Goal: Task Accomplishment & Management: Manage account settings

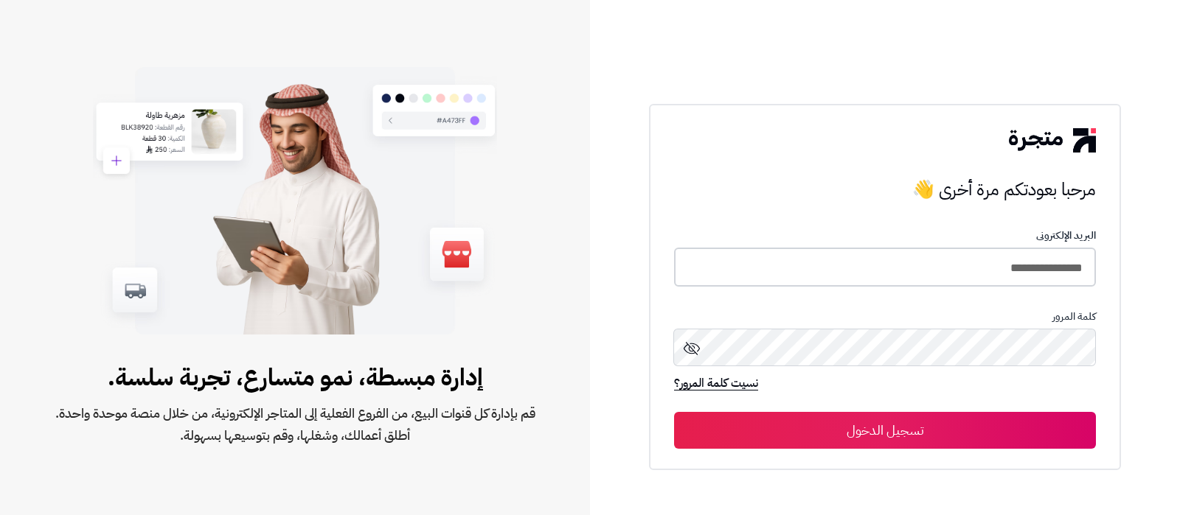
click at [976, 256] on input "**********" at bounding box center [885, 267] width 422 height 39
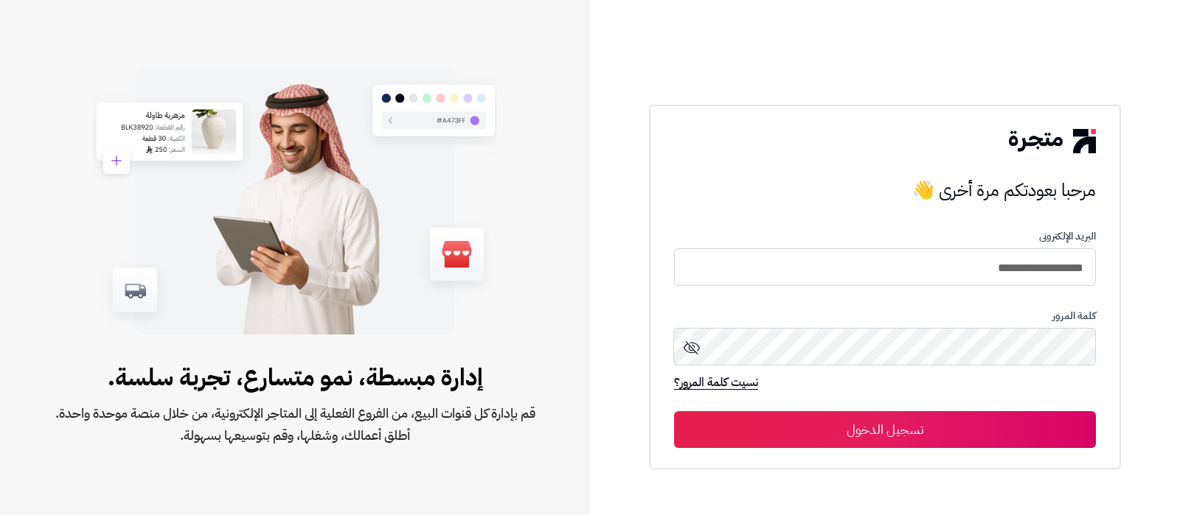
type input "**********"
click at [674, 411] on button "تسجيل الدخول" at bounding box center [885, 429] width 422 height 37
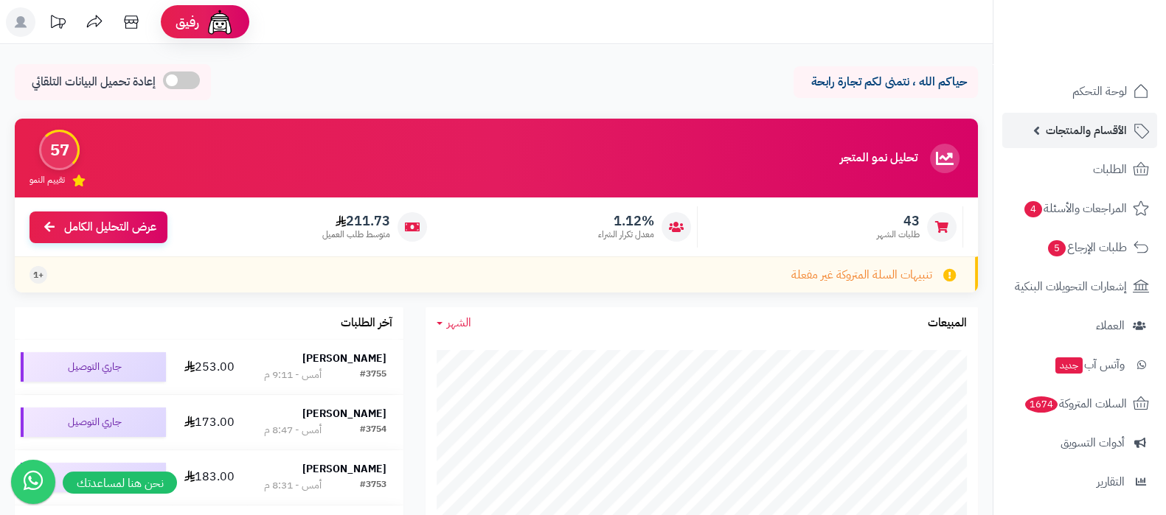
click at [1076, 135] on span "الأقسام والمنتجات" at bounding box center [1086, 130] width 81 height 21
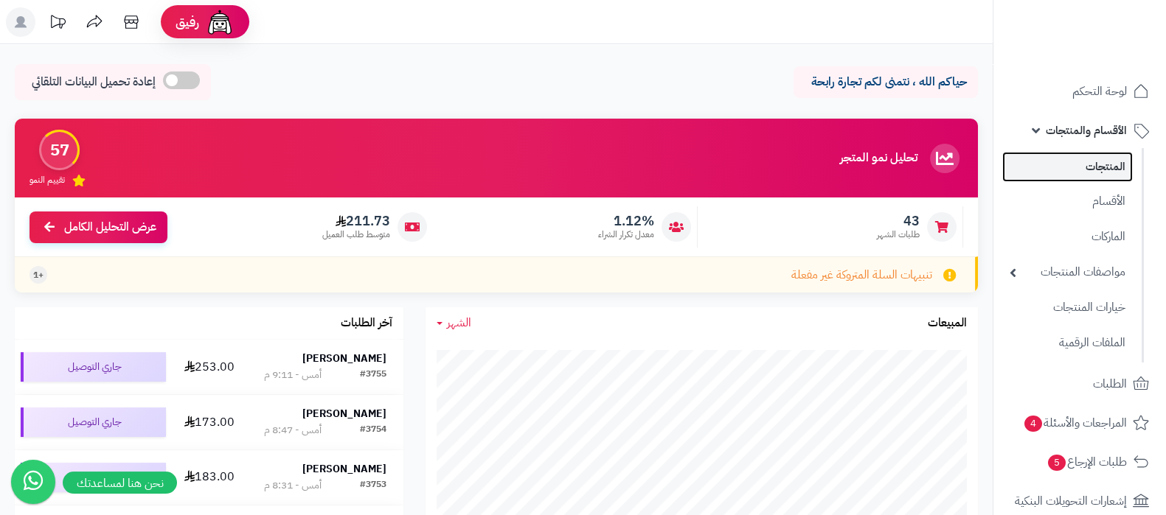
click at [1075, 156] on link "المنتجات" at bounding box center [1067, 167] width 131 height 30
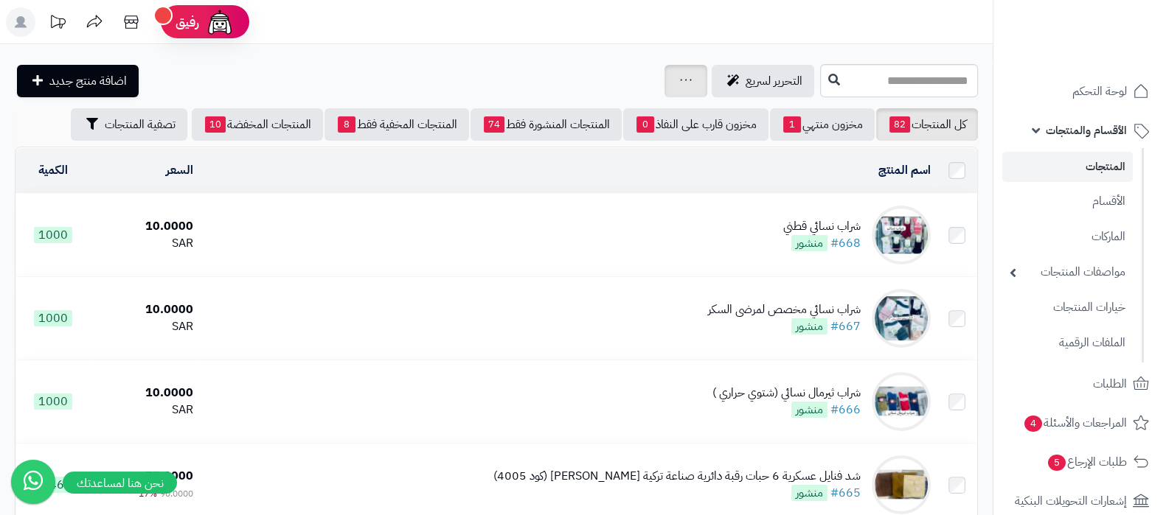
click at [680, 83] on icon at bounding box center [686, 80] width 12 height 10
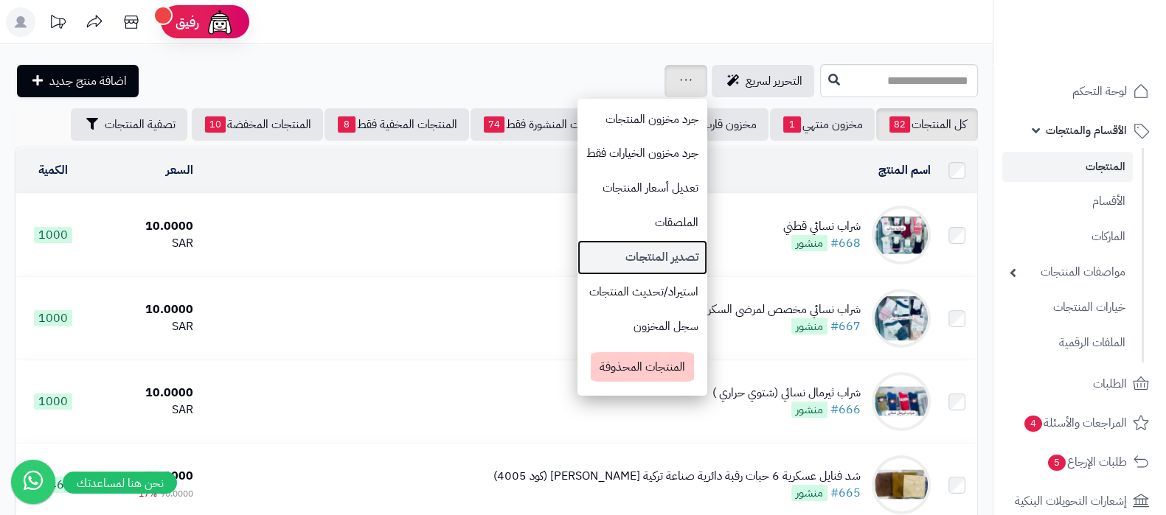
click at [577, 254] on link "تصدير المنتجات" at bounding box center [642, 257] width 130 height 35
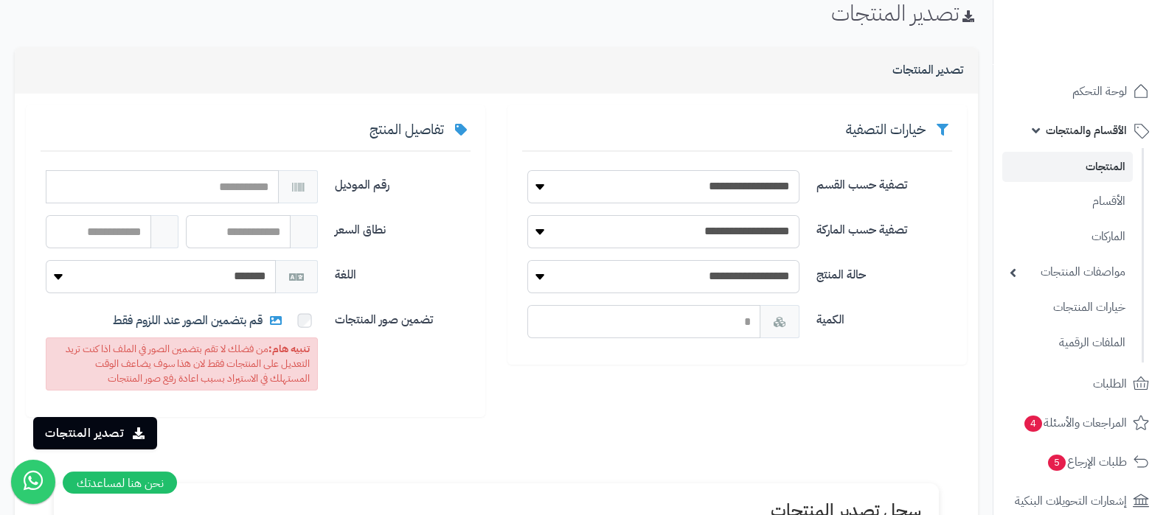
scroll to position [91, 0]
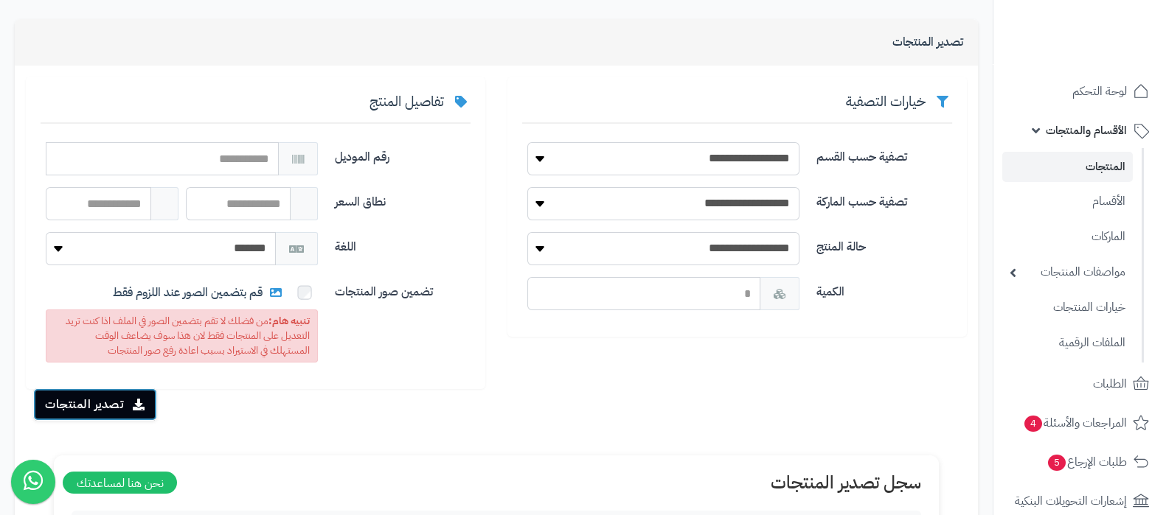
click at [111, 405] on button "تصدير المنتجات" at bounding box center [95, 405] width 124 height 32
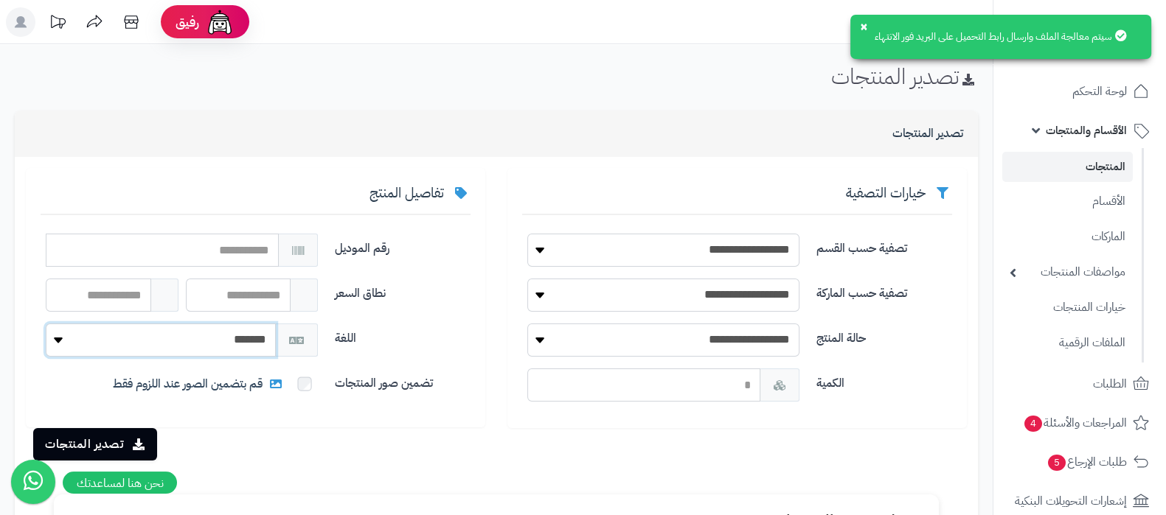
click at [226, 337] on select "*******" at bounding box center [161, 340] width 230 height 33
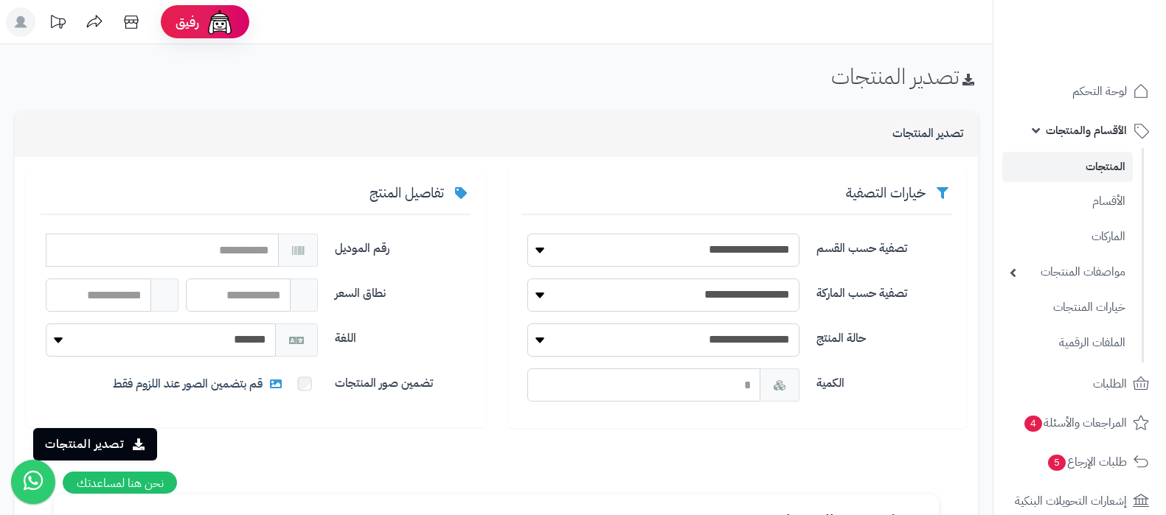
scroll to position [268, 0]
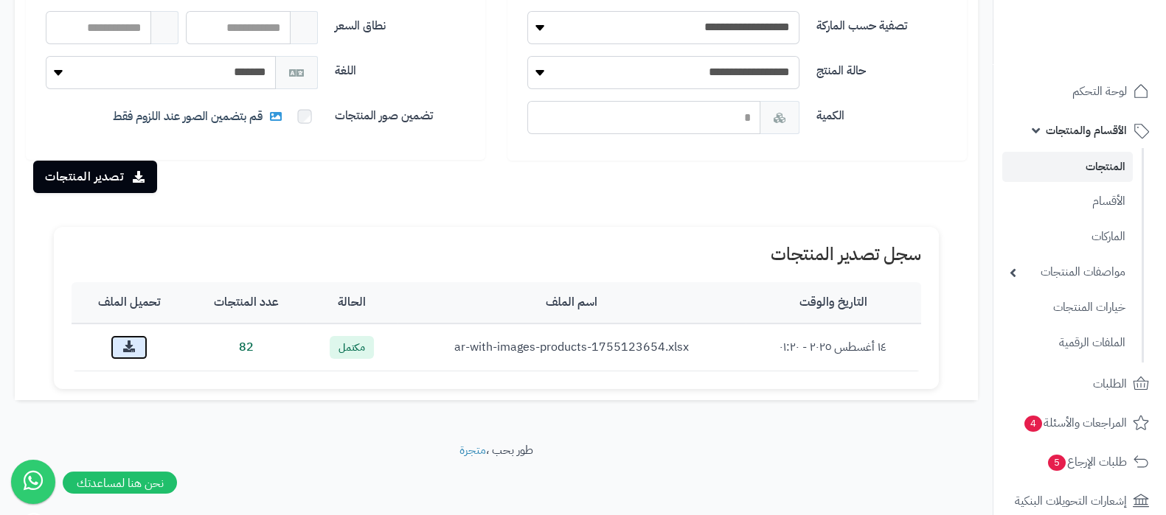
click at [135, 346] on icon at bounding box center [129, 347] width 12 height 12
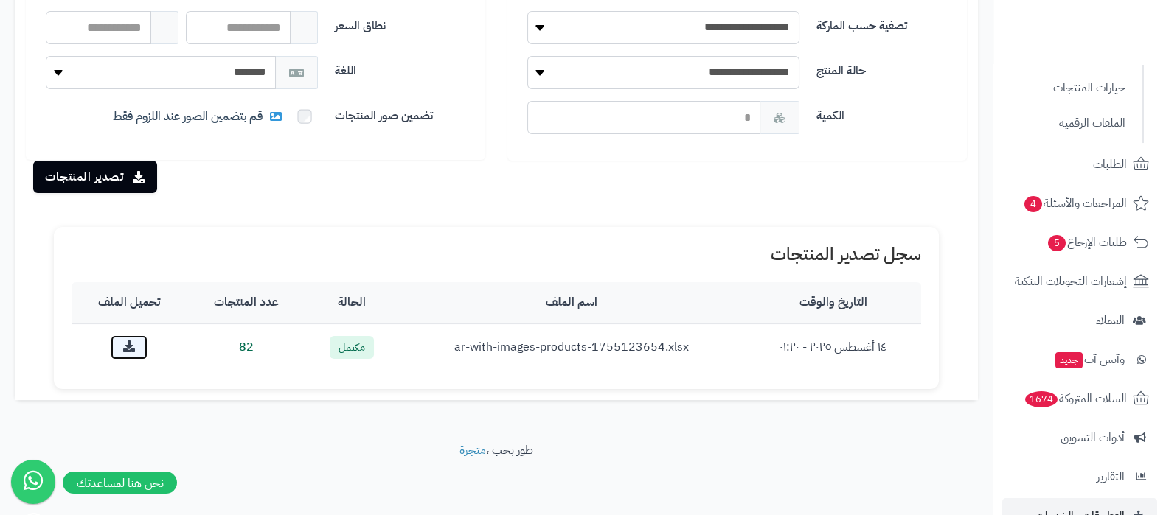
scroll to position [373, 0]
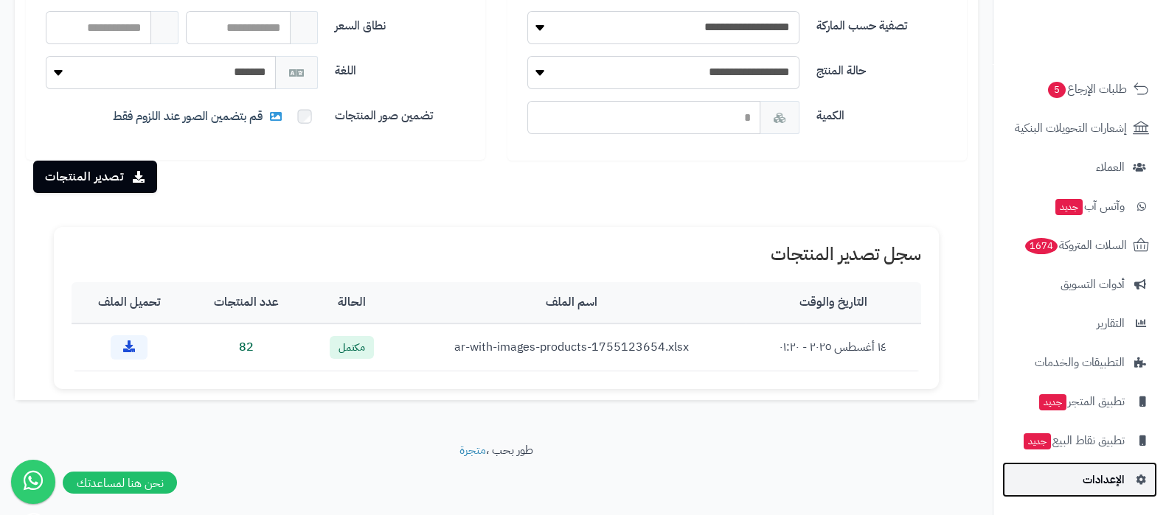
click at [1080, 481] on link "الإعدادات" at bounding box center [1079, 479] width 155 height 35
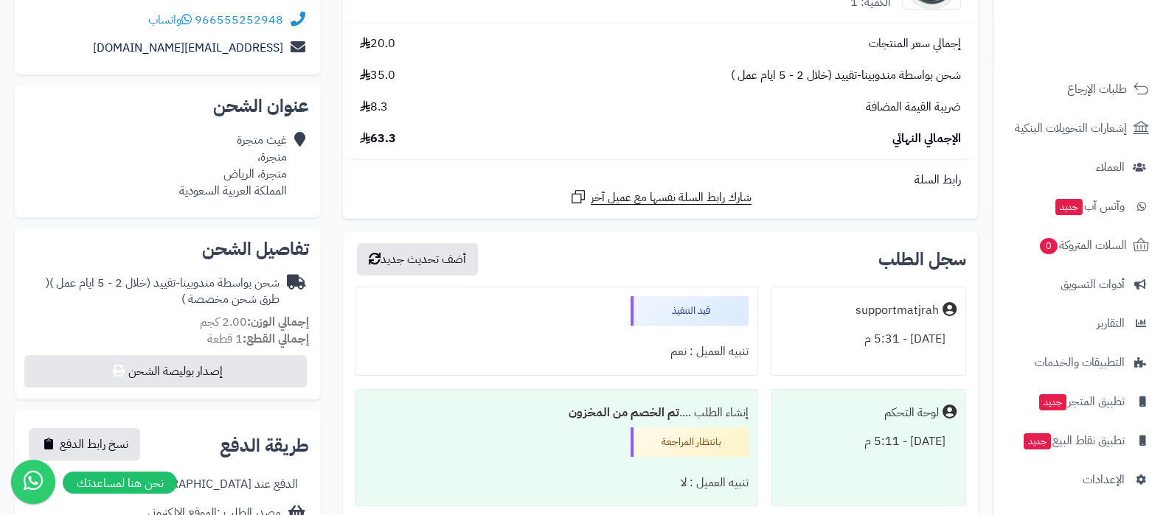
scroll to position [368, 0]
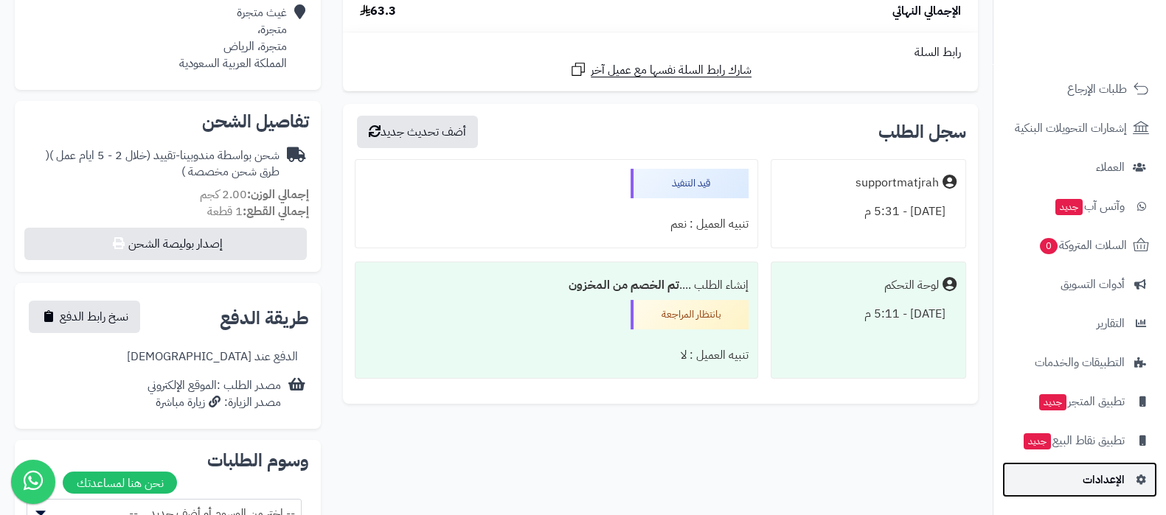
click at [1091, 482] on span "الإعدادات" at bounding box center [1103, 480] width 42 height 21
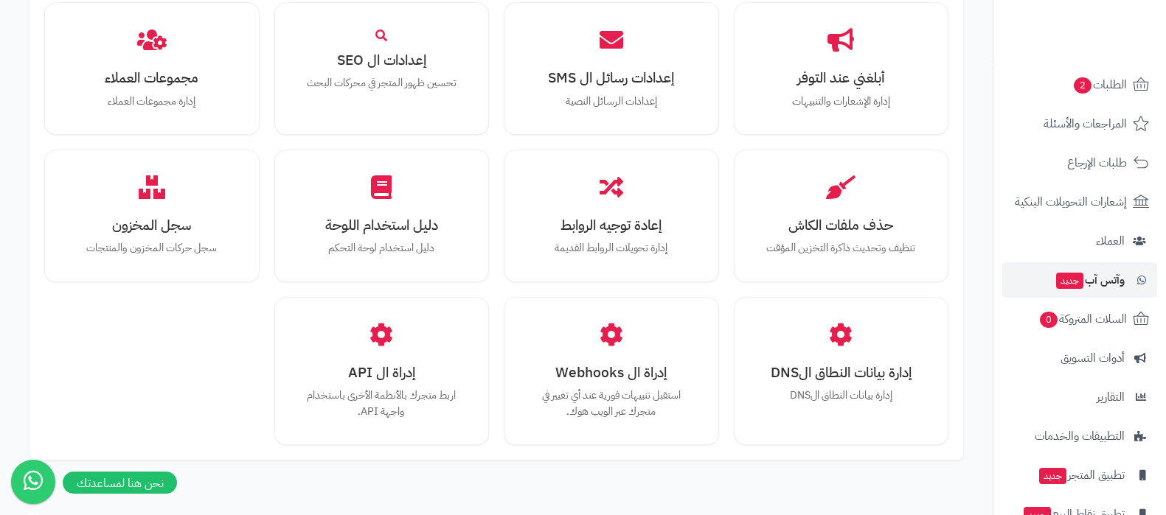
scroll to position [159, 0]
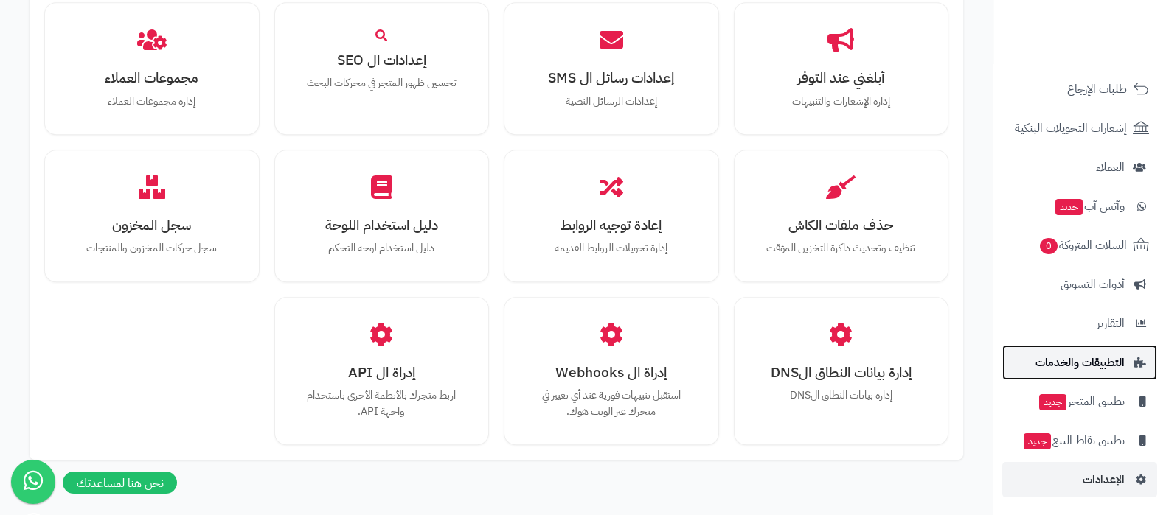
click at [1083, 366] on span "التطبيقات والخدمات" at bounding box center [1079, 362] width 89 height 21
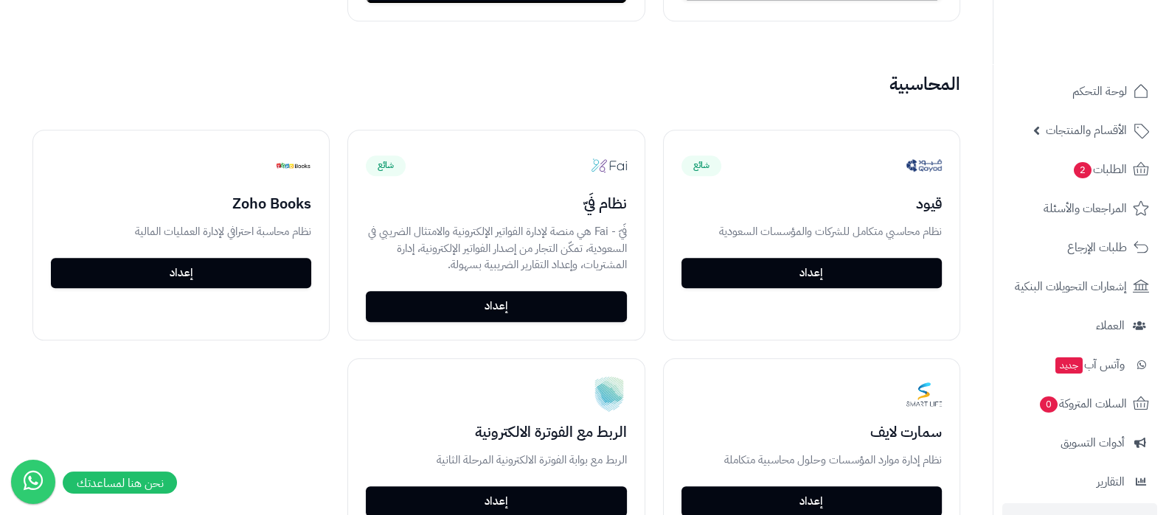
scroll to position [2120, 0]
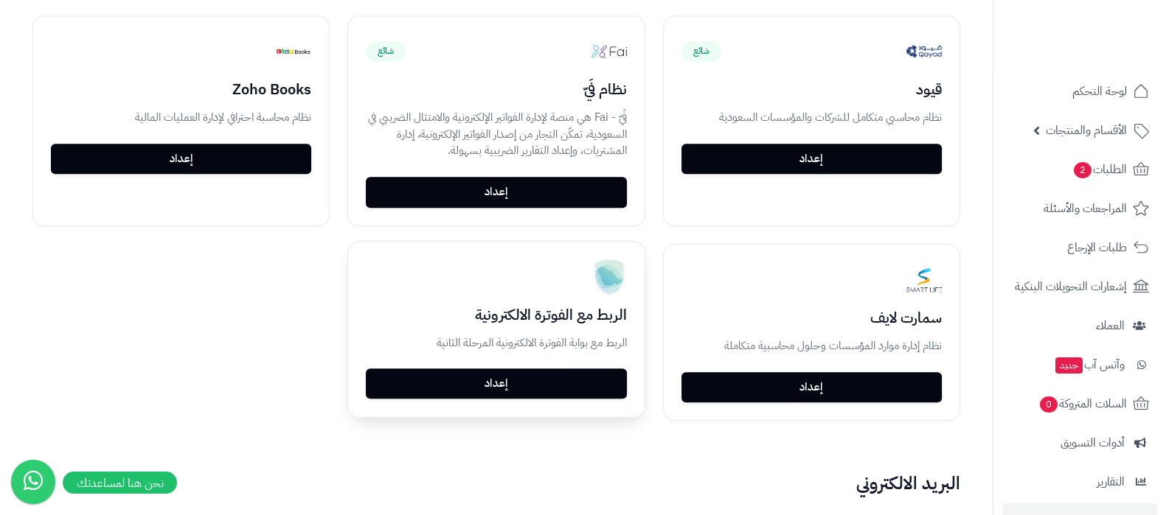
click at [467, 379] on link "إعداد" at bounding box center [496, 384] width 260 height 31
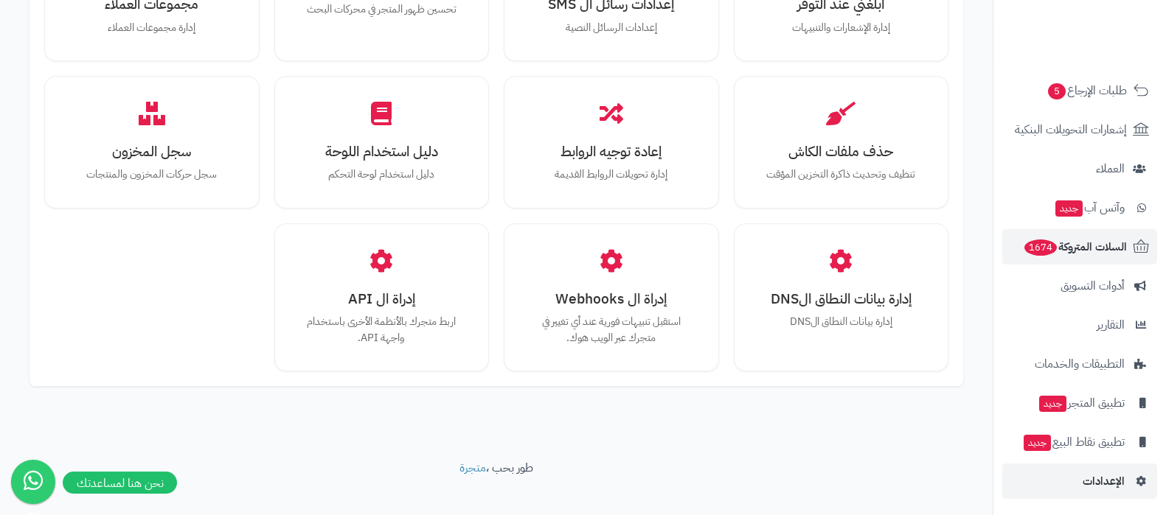
scroll to position [159, 0]
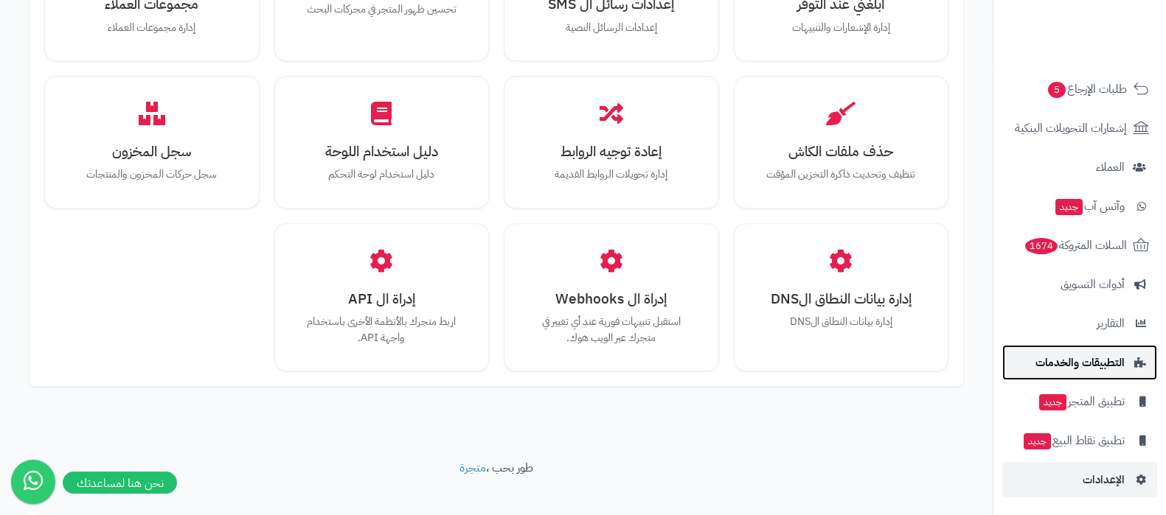
click at [1080, 362] on span "التطبيقات والخدمات" at bounding box center [1079, 362] width 89 height 21
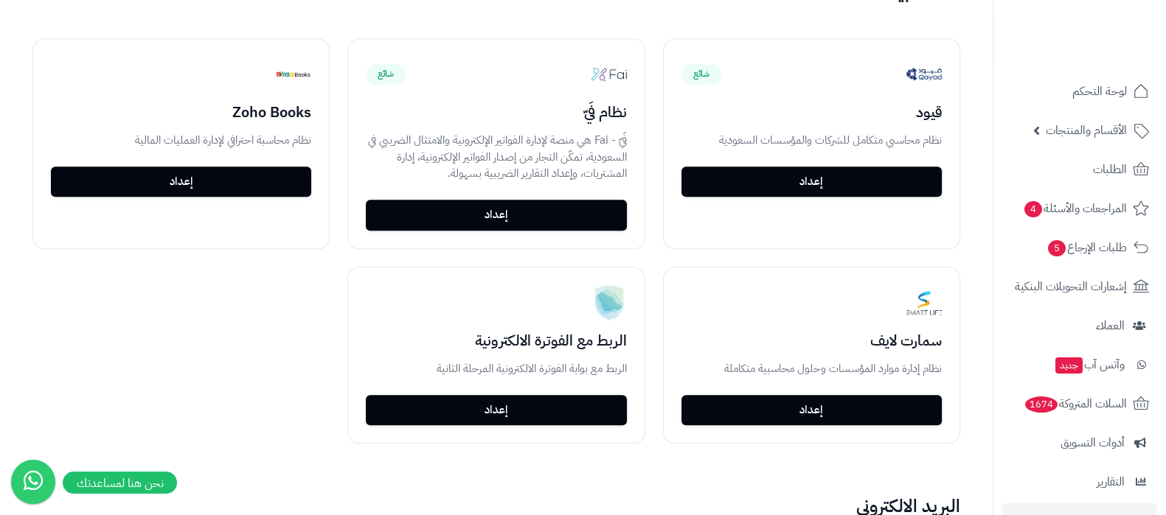
scroll to position [2212, 0]
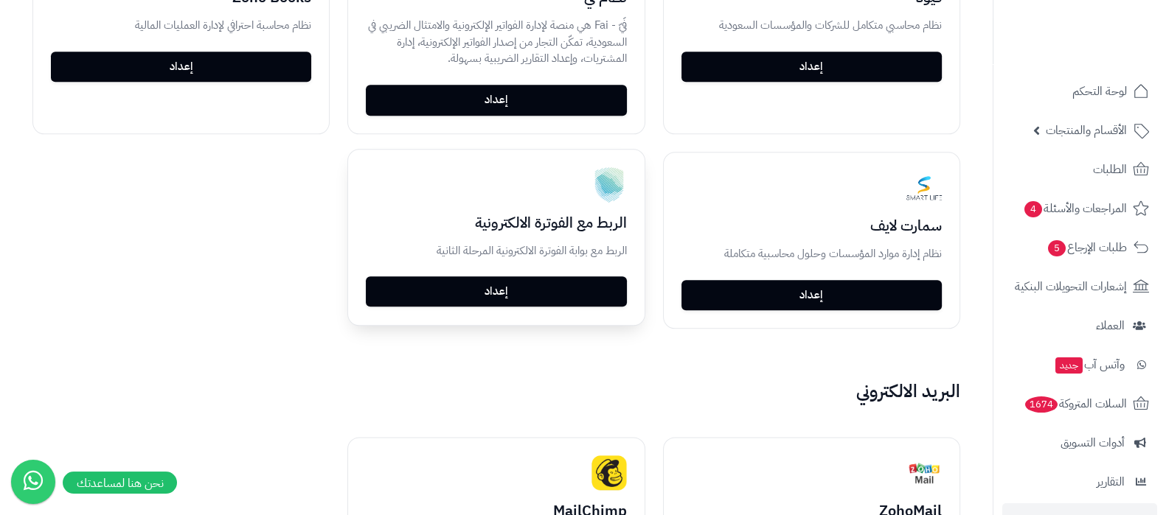
click at [538, 295] on link "إعداد" at bounding box center [496, 291] width 260 height 31
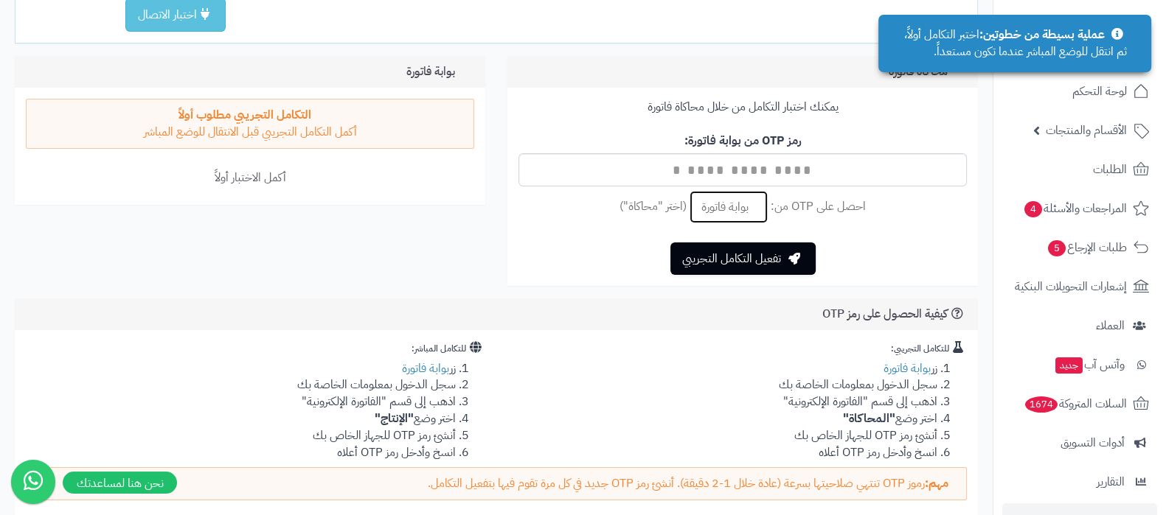
scroll to position [276, 0]
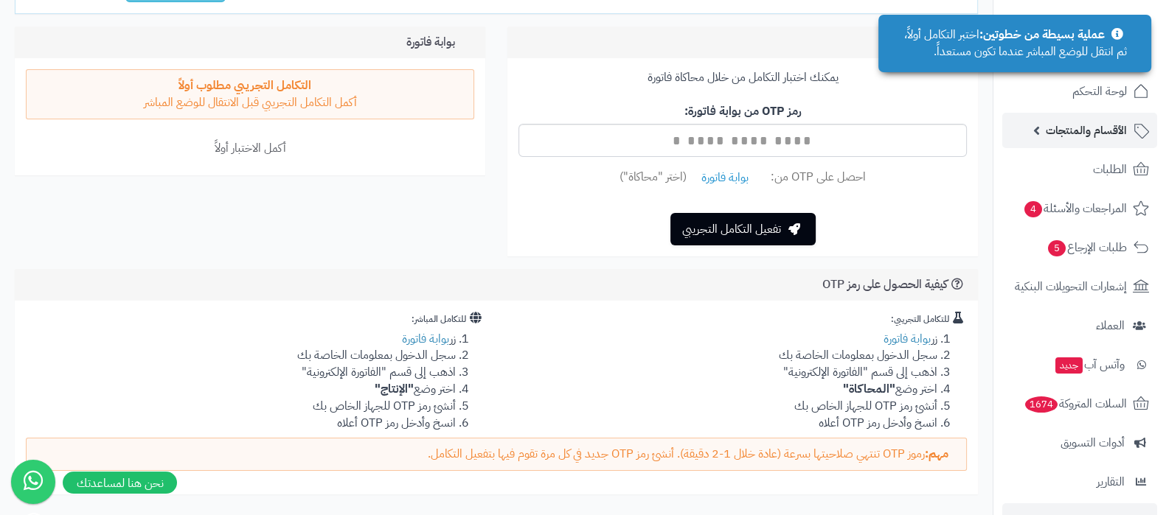
click at [1095, 131] on span "الأقسام والمنتجات" at bounding box center [1086, 130] width 81 height 21
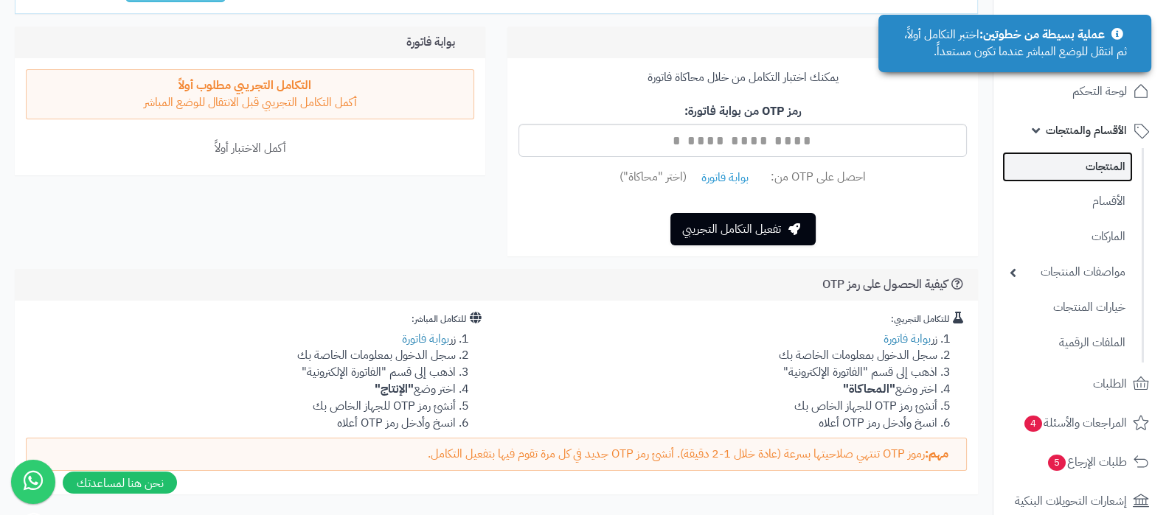
click at [1094, 153] on link "المنتجات" at bounding box center [1067, 167] width 131 height 30
